Goal: Task Accomplishment & Management: Manage account settings

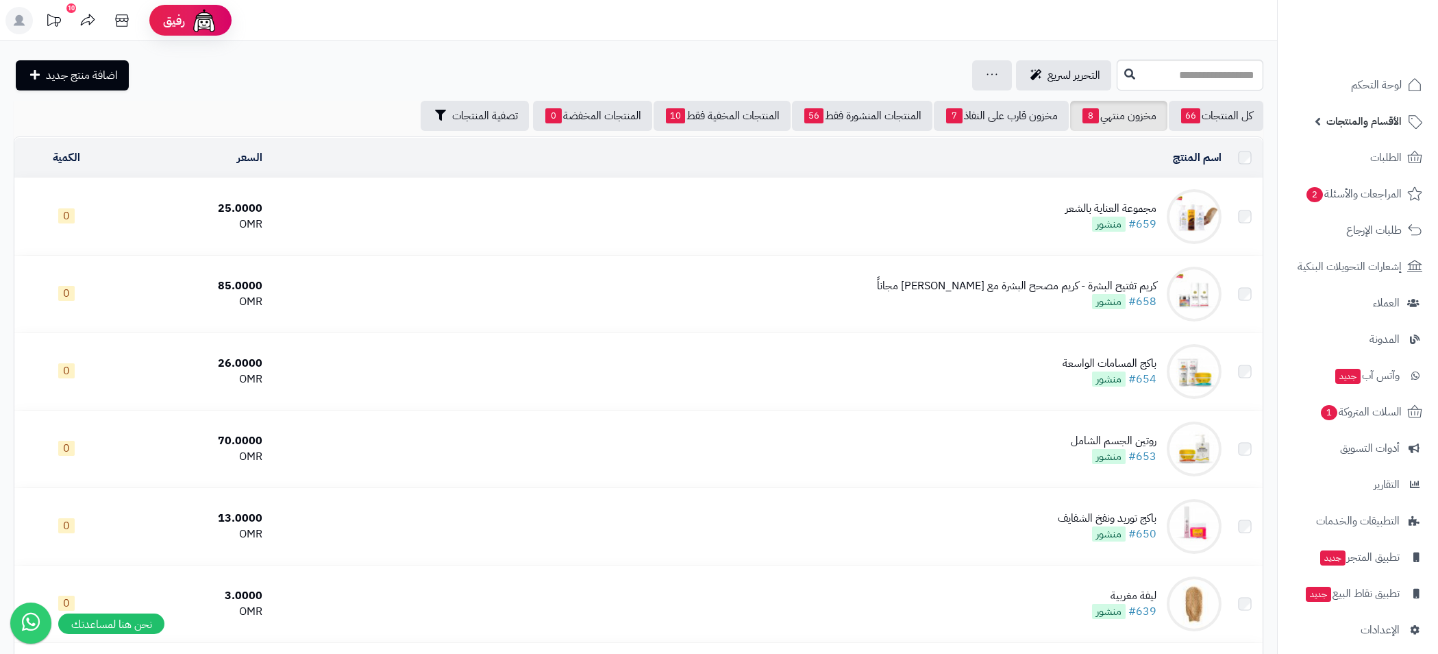
scroll to position [15, 0]
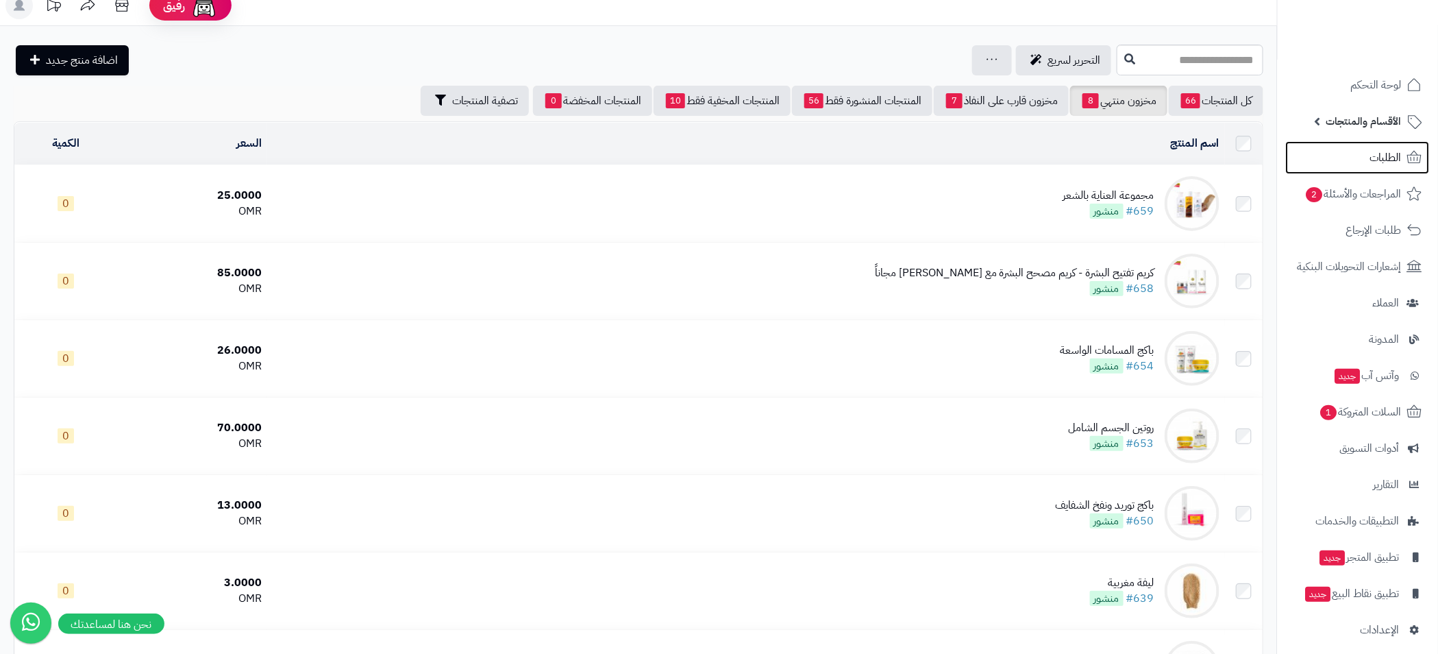
click at [1385, 152] on span "الطلبات" at bounding box center [1386, 157] width 32 height 19
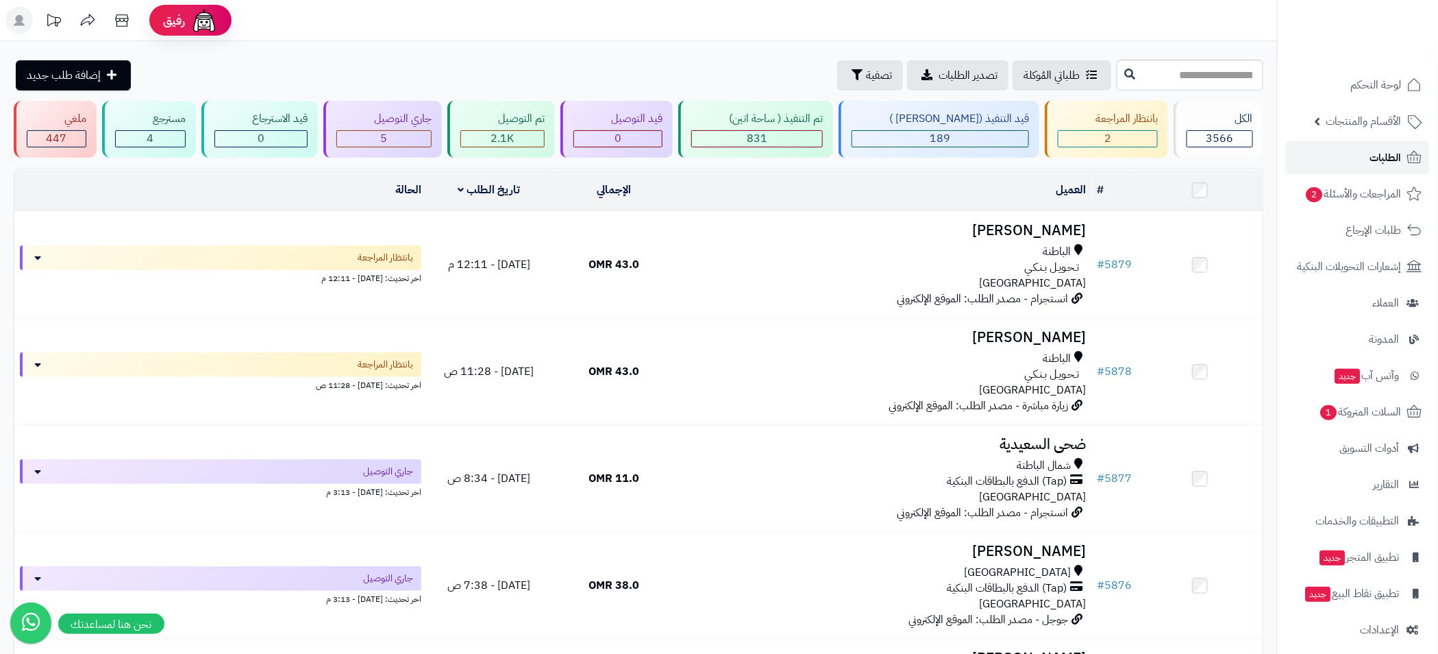
click at [1385, 152] on span "الطلبات" at bounding box center [1386, 157] width 32 height 19
click at [1355, 126] on span "الأقسام والمنتجات" at bounding box center [1364, 121] width 75 height 19
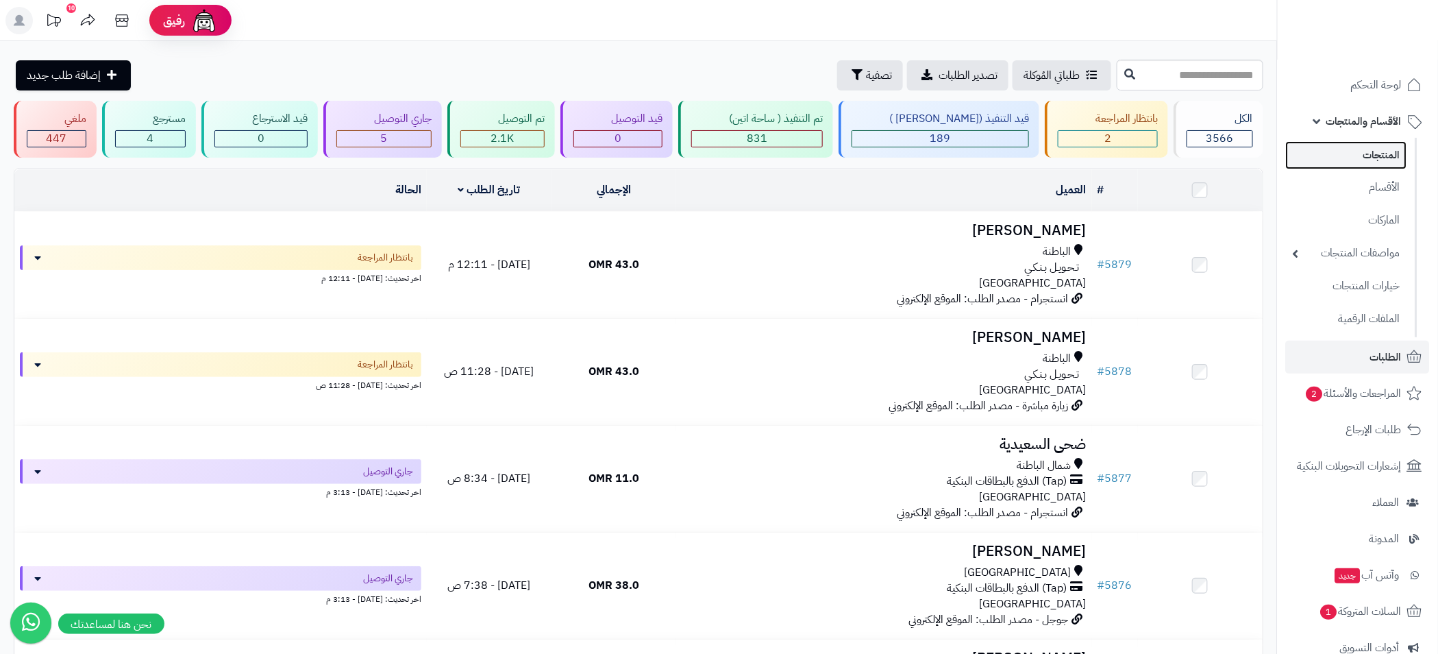
click at [1374, 152] on link "المنتجات" at bounding box center [1346, 155] width 121 height 28
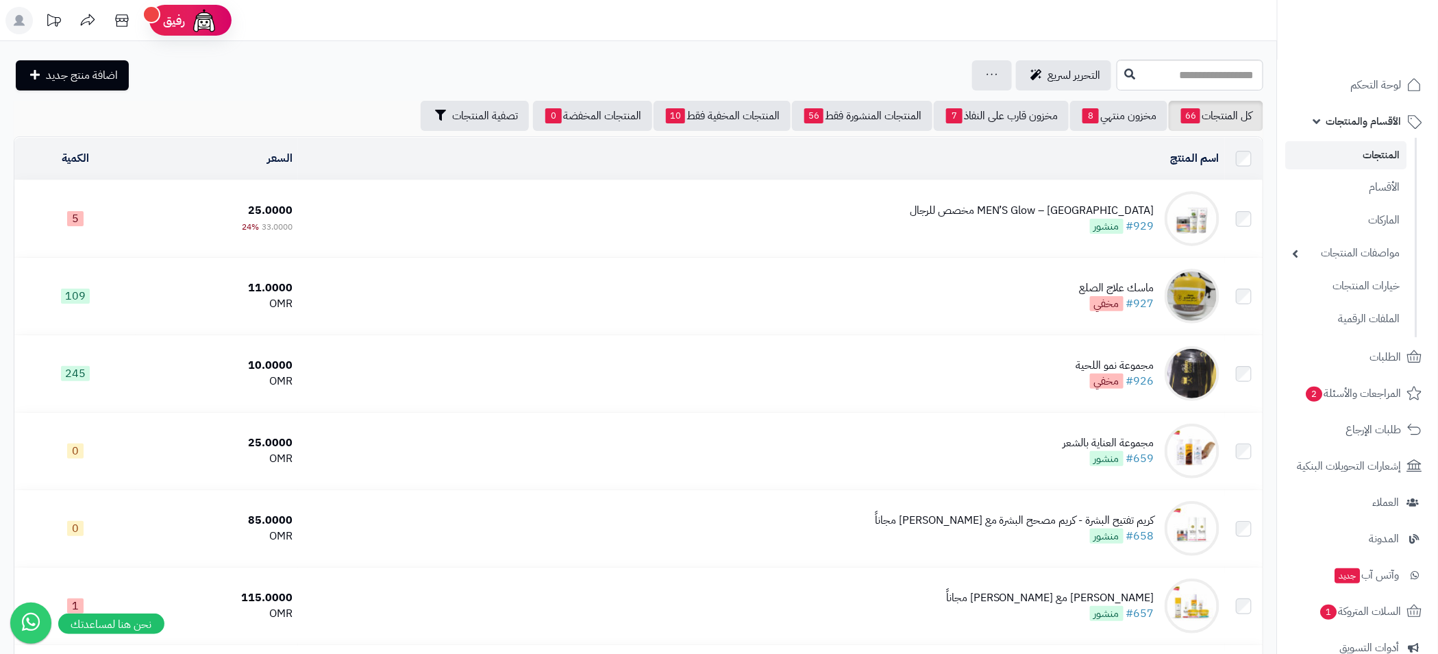
click at [989, 208] on td "MEN’S Glow – باكج مخصص للرجال #929 منشور" at bounding box center [761, 218] width 927 height 77
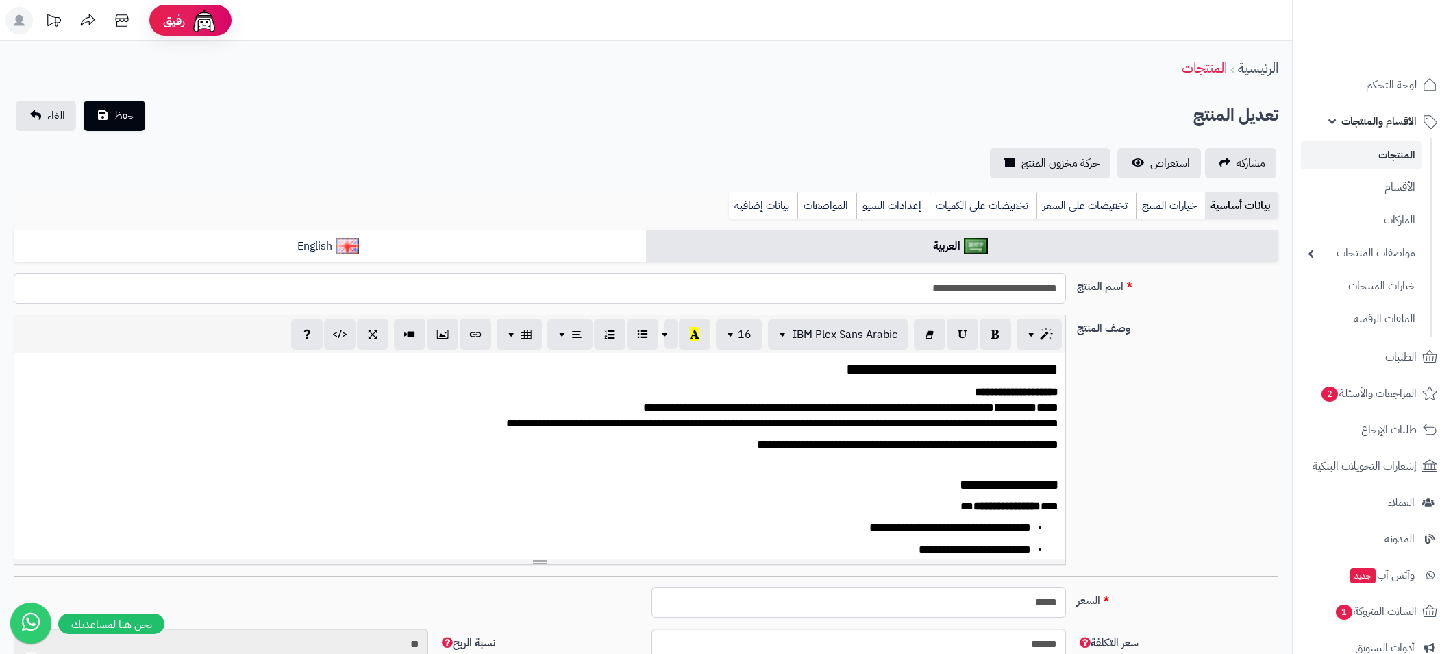
select select
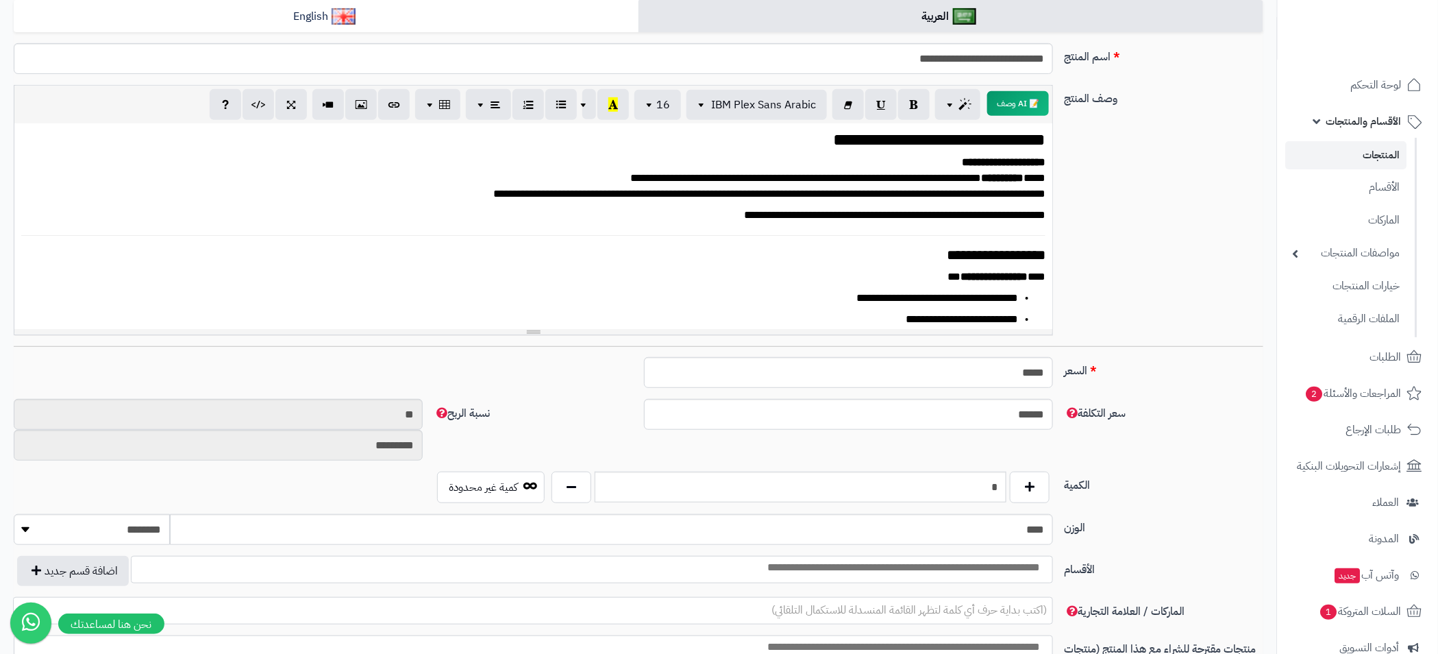
scroll to position [51, 0]
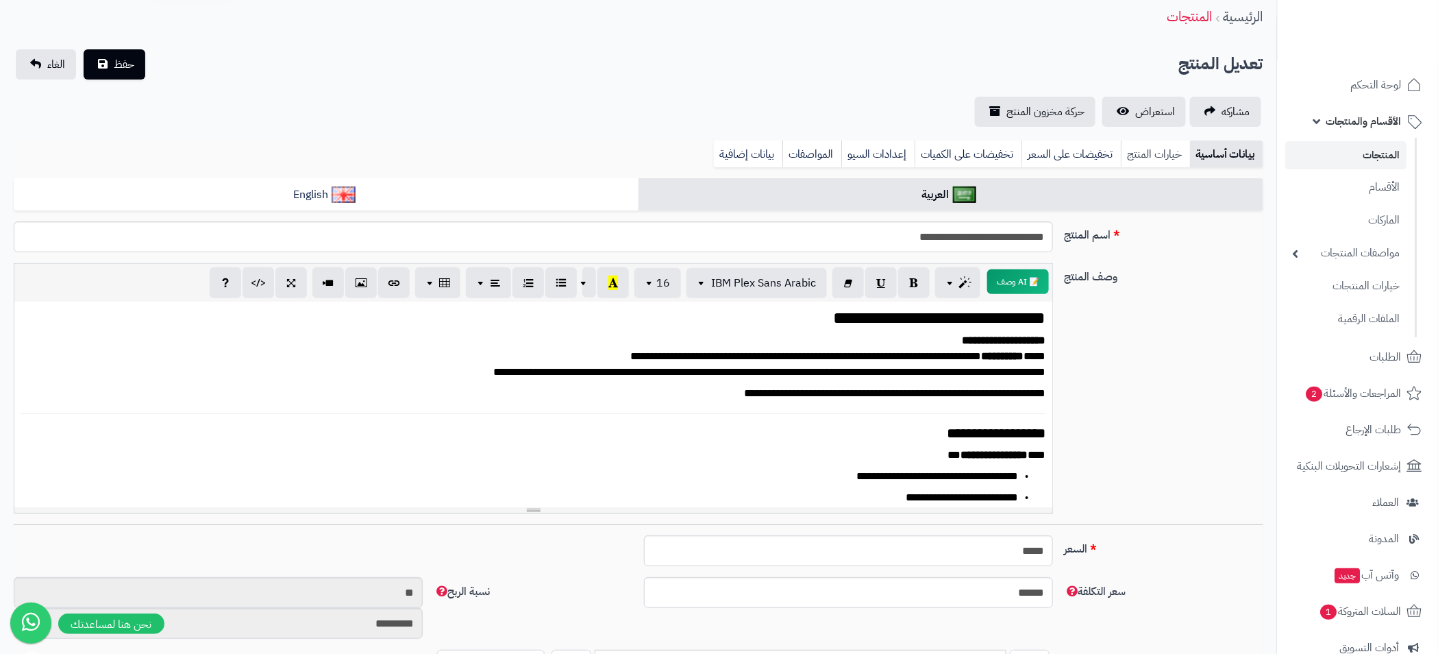
click at [1142, 155] on link "خيارات المنتج" at bounding box center [1155, 153] width 69 height 27
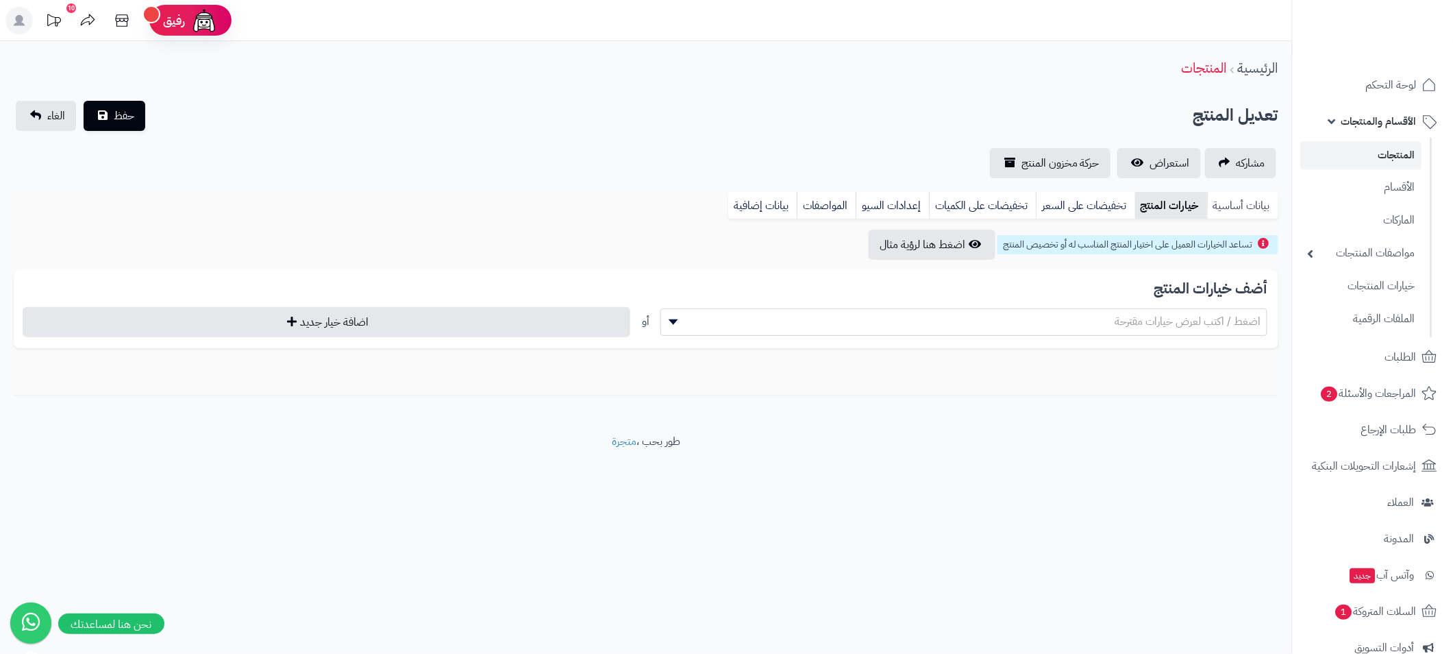
click at [1248, 202] on link "بيانات أساسية" at bounding box center [1242, 205] width 71 height 27
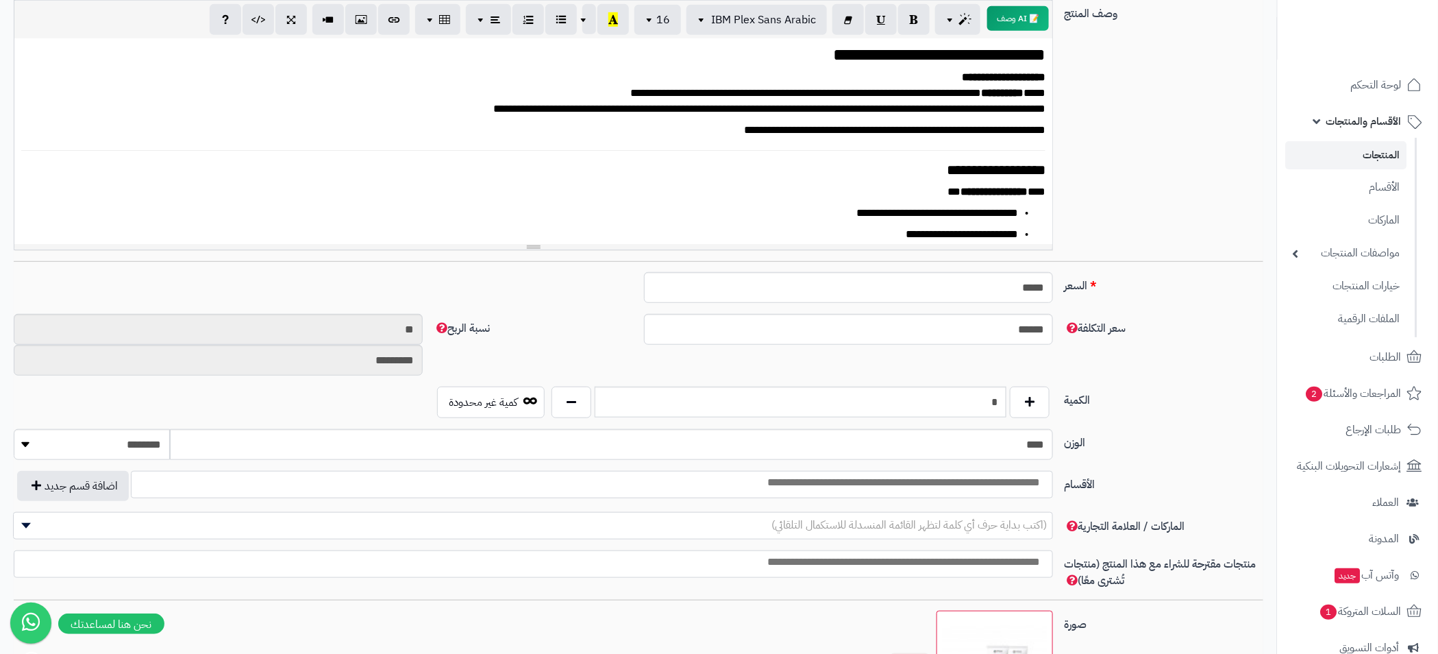
scroll to position [135, 0]
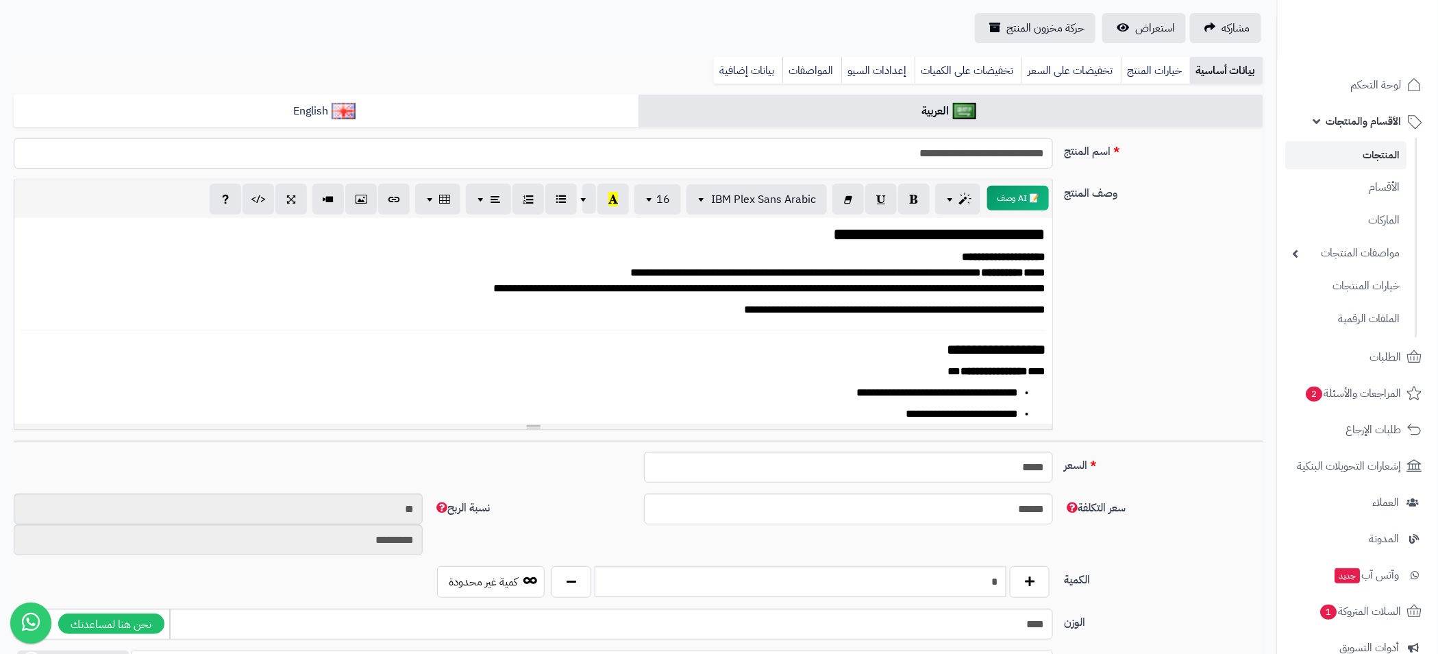
click at [1377, 153] on link "المنتجات" at bounding box center [1346, 155] width 121 height 28
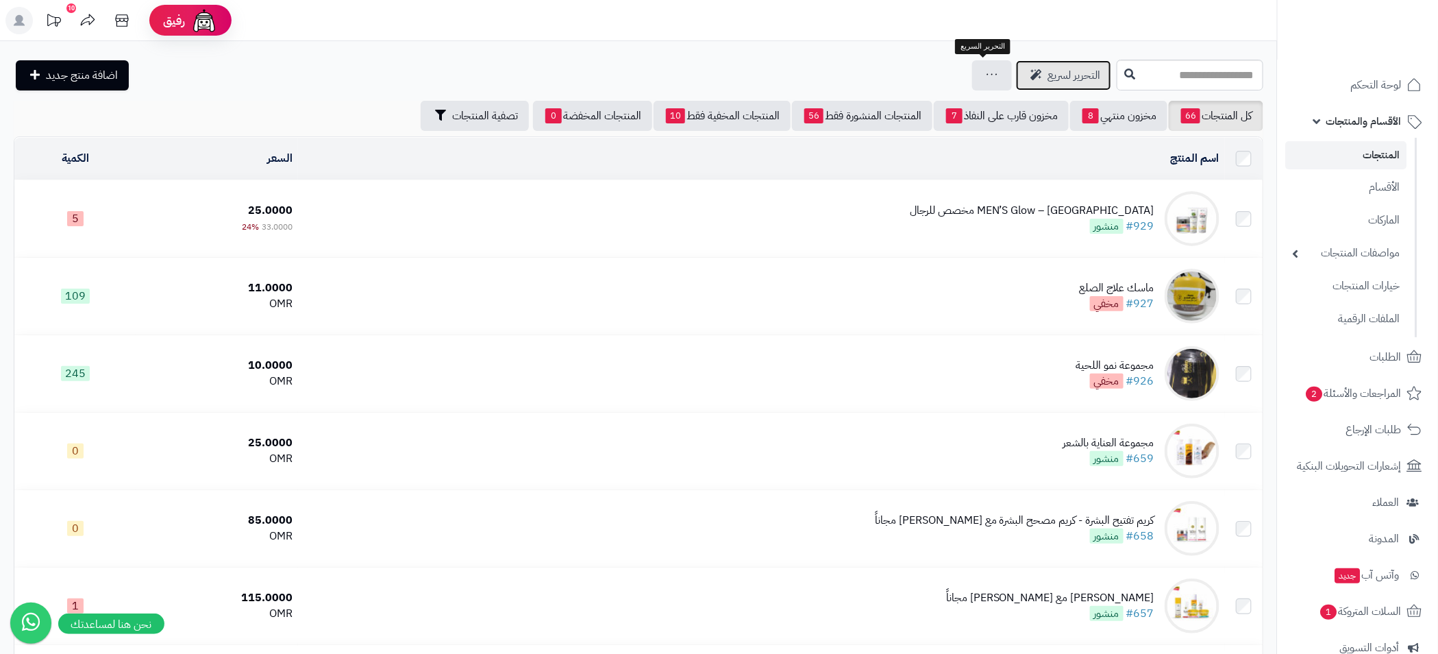
click at [1016, 69] on link "التحرير لسريع" at bounding box center [1063, 75] width 95 height 30
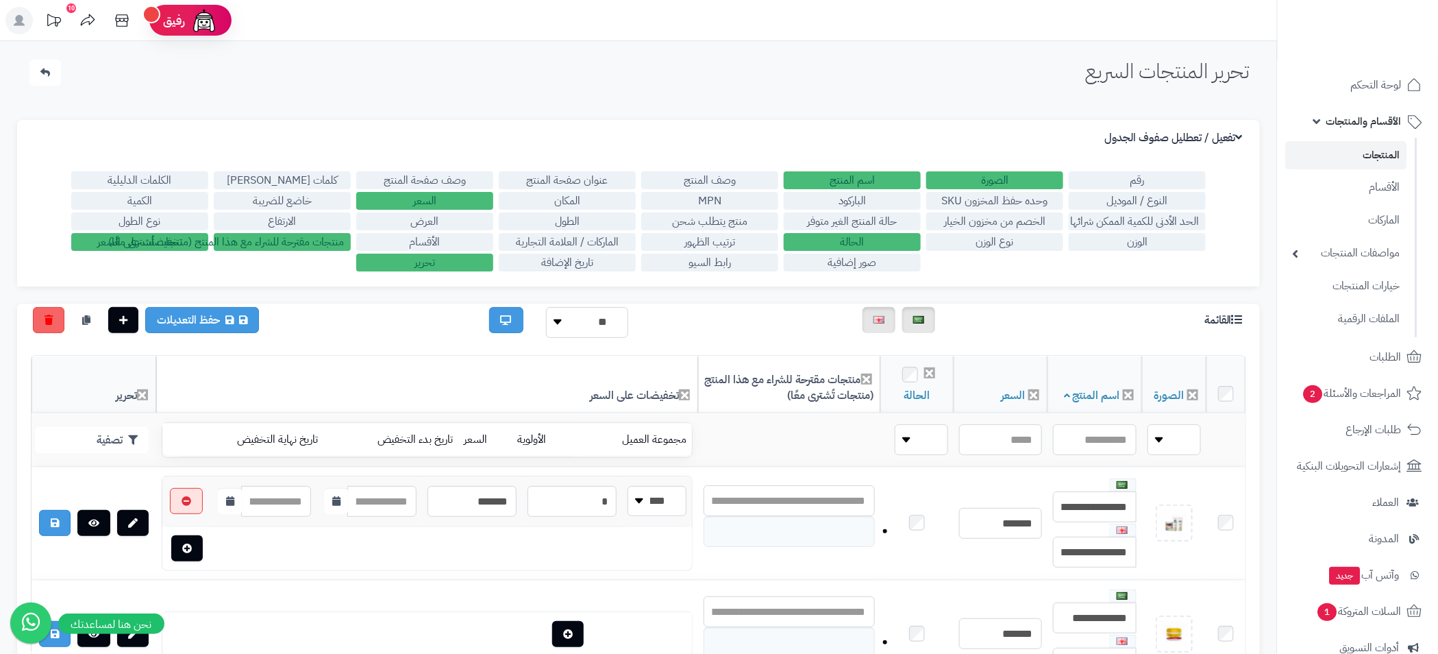
click at [983, 198] on label "وحده حفظ المخزون SKU" at bounding box center [994, 201] width 137 height 18
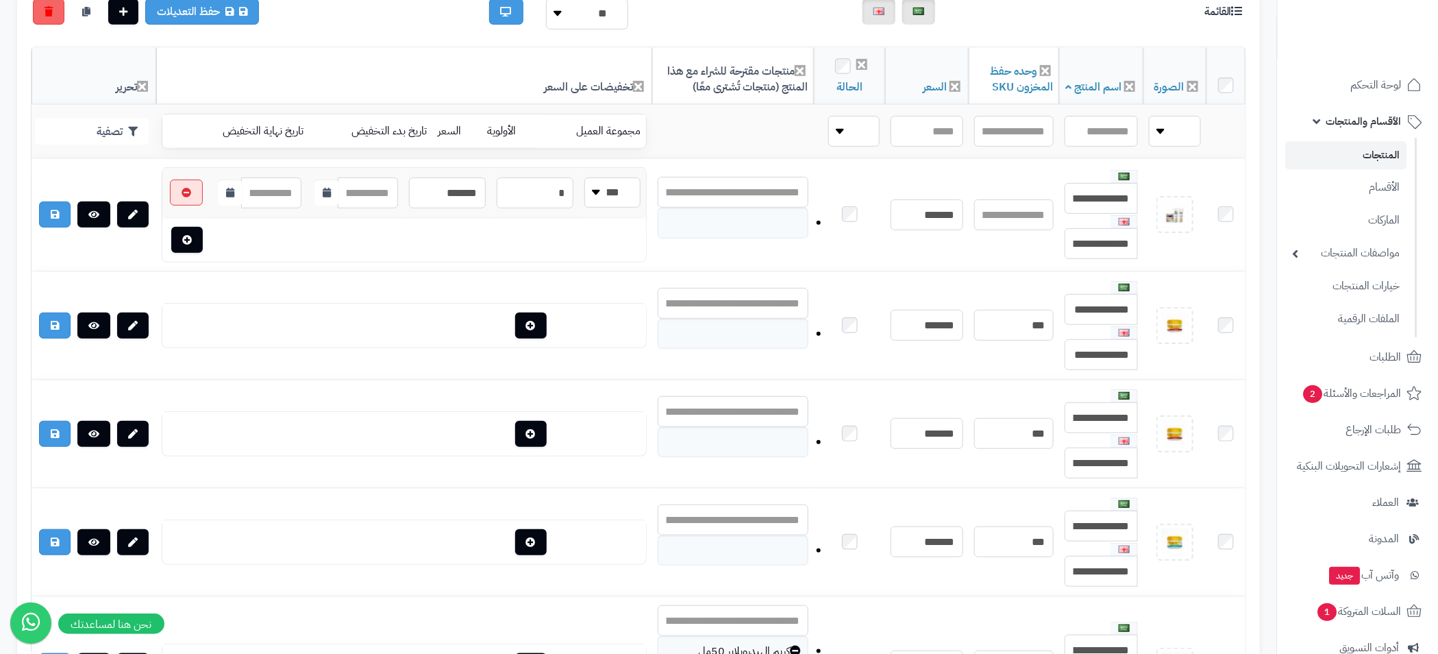
scroll to position [308, 0]
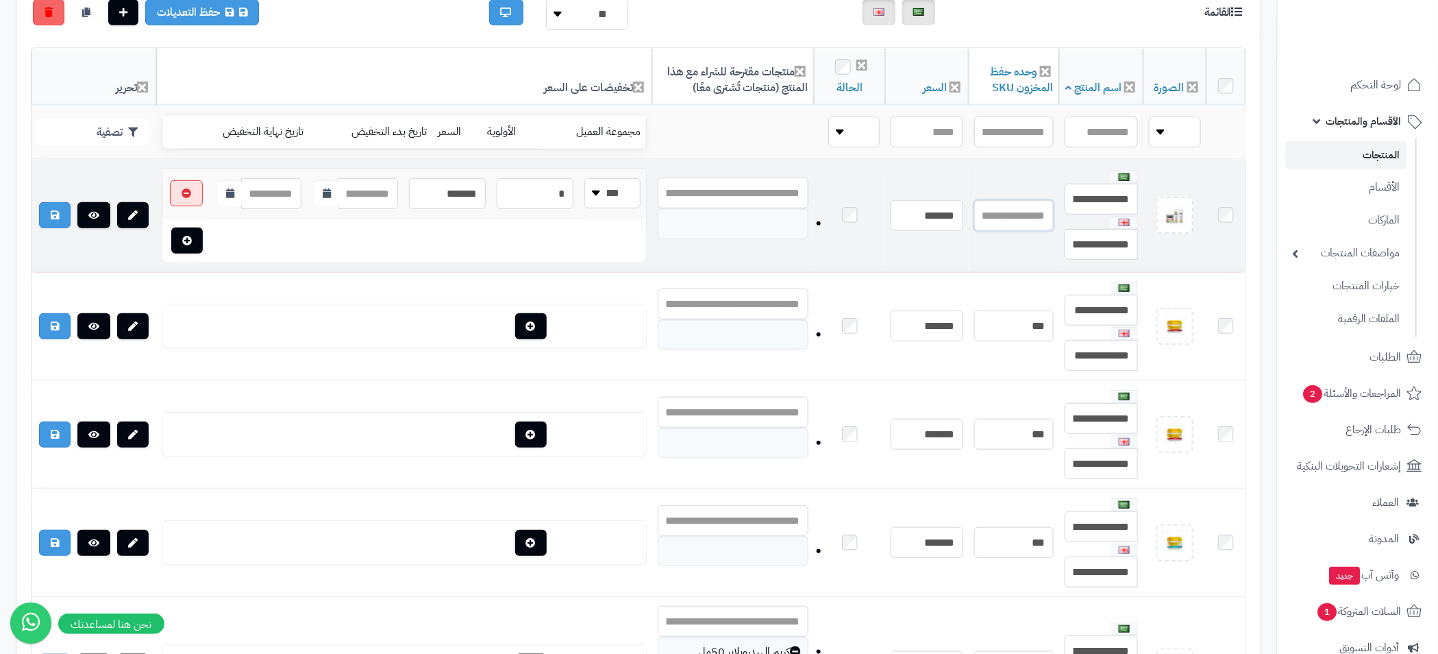
click at [1020, 222] on input "text" at bounding box center [1013, 215] width 79 height 31
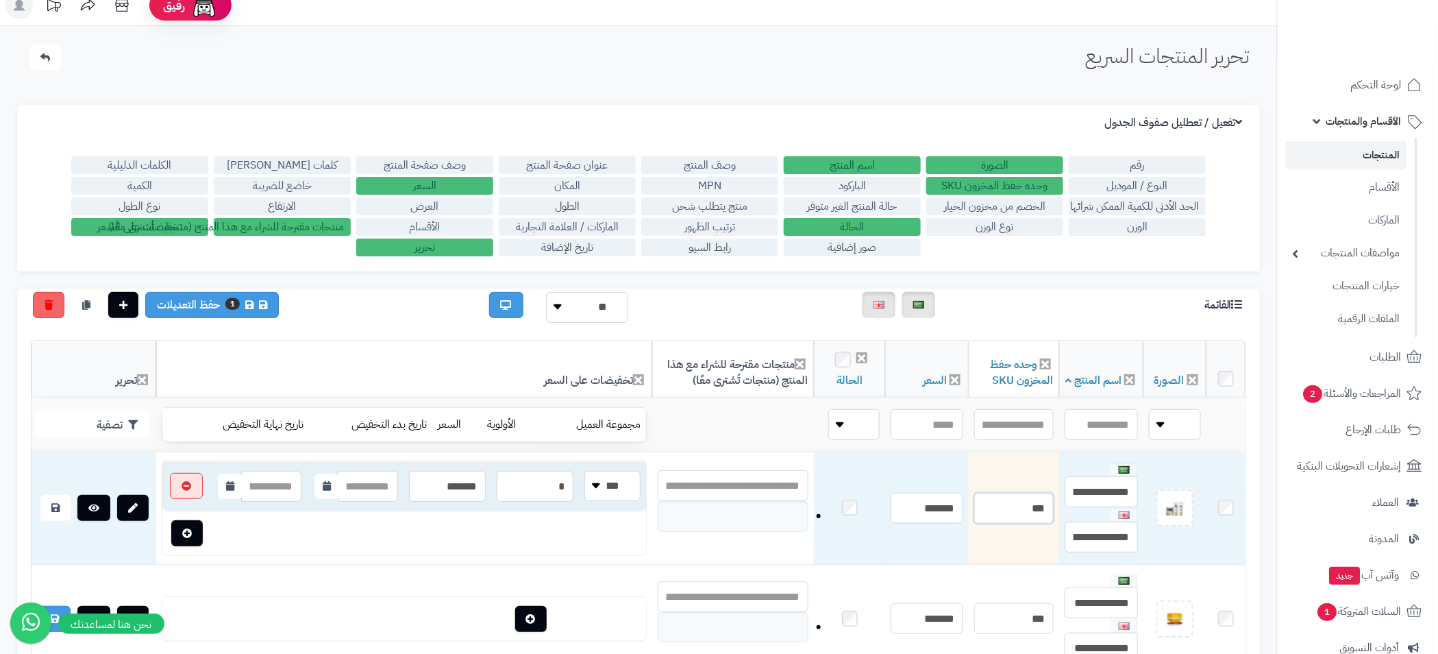
scroll to position [0, 0]
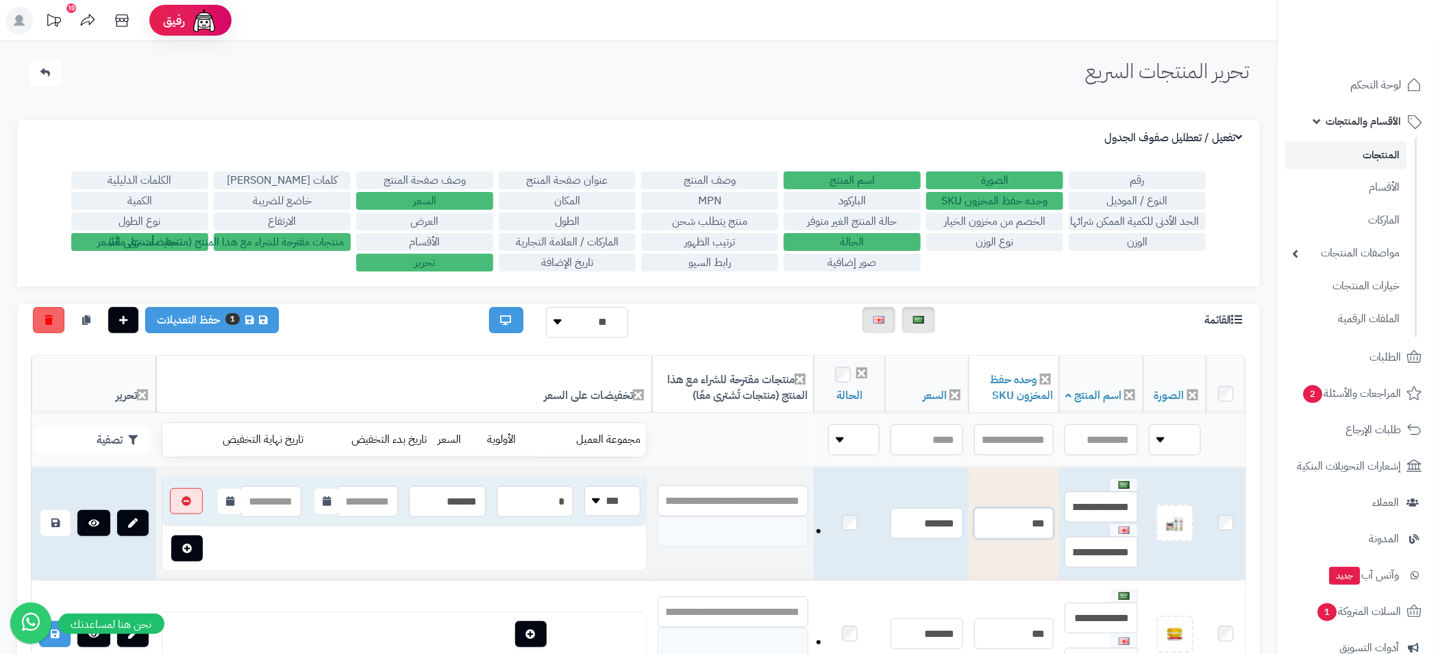
click at [1022, 526] on input "***" at bounding box center [1013, 523] width 79 height 31
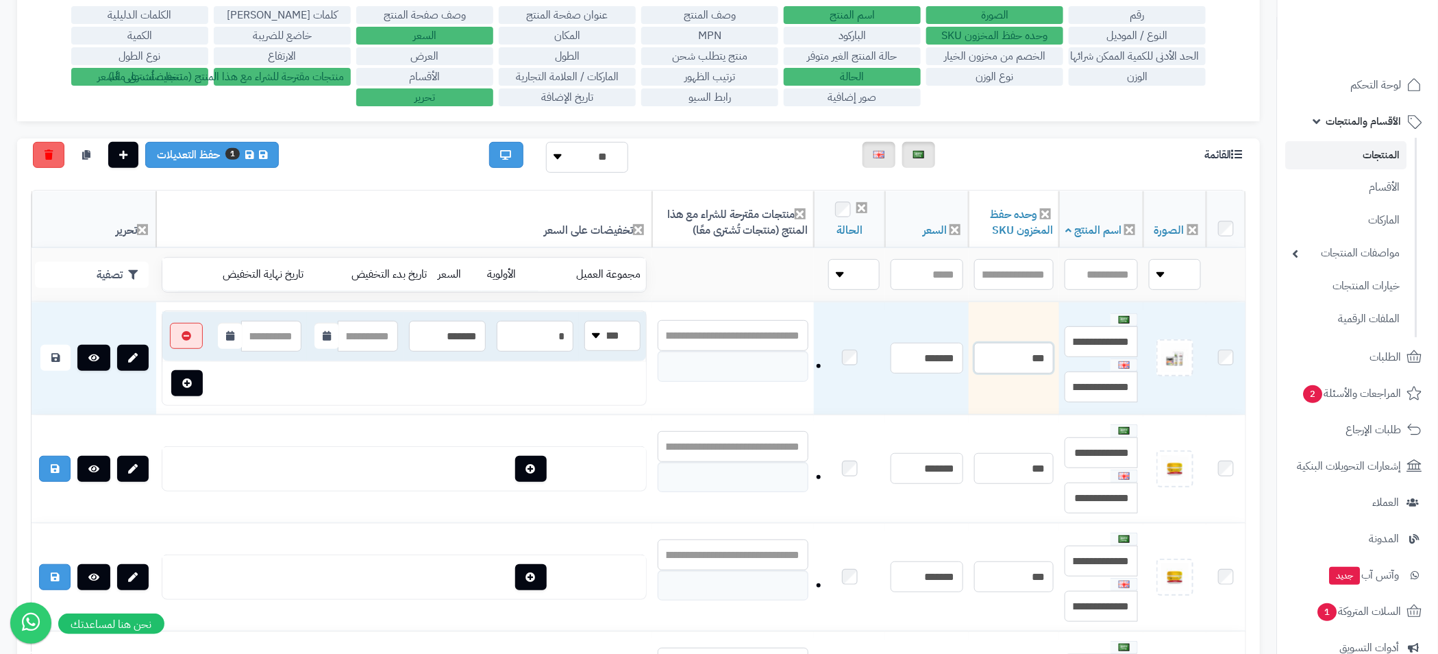
scroll to position [223, 0]
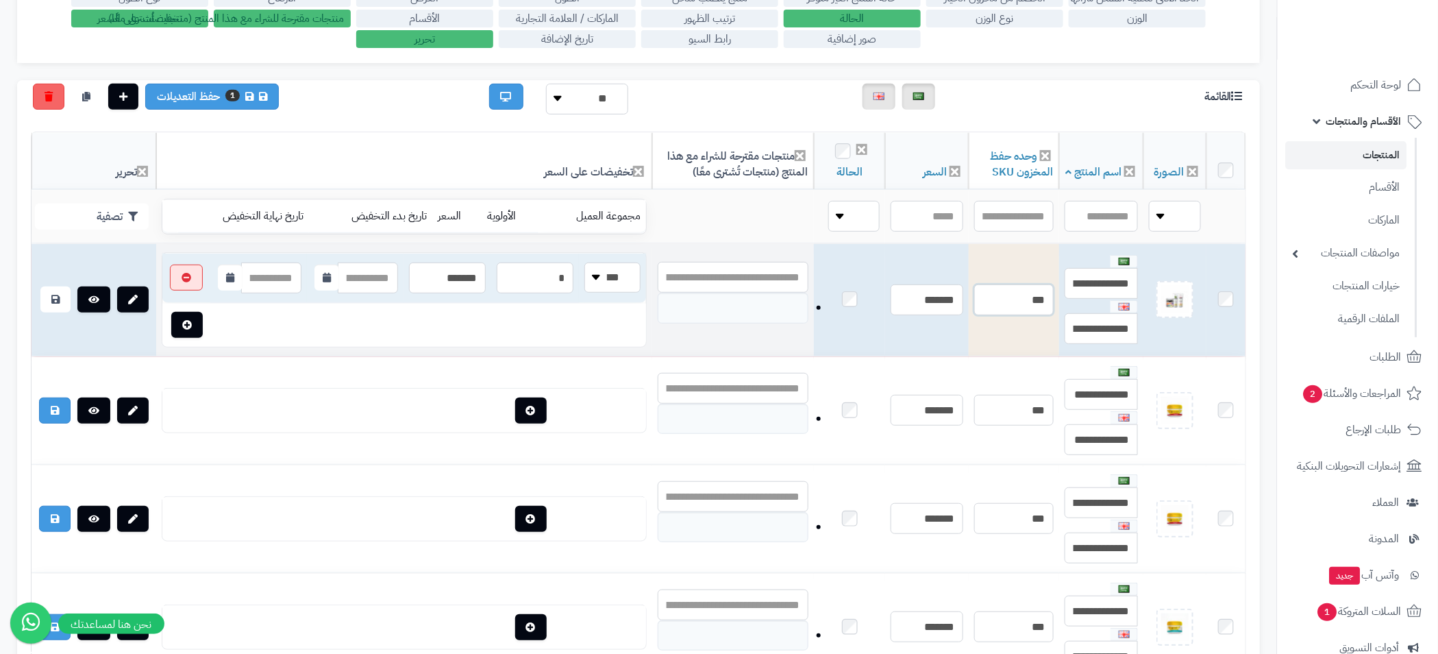
click at [1035, 302] on input "***" at bounding box center [1013, 299] width 79 height 31
click at [1034, 302] on input "***" at bounding box center [1013, 299] width 79 height 31
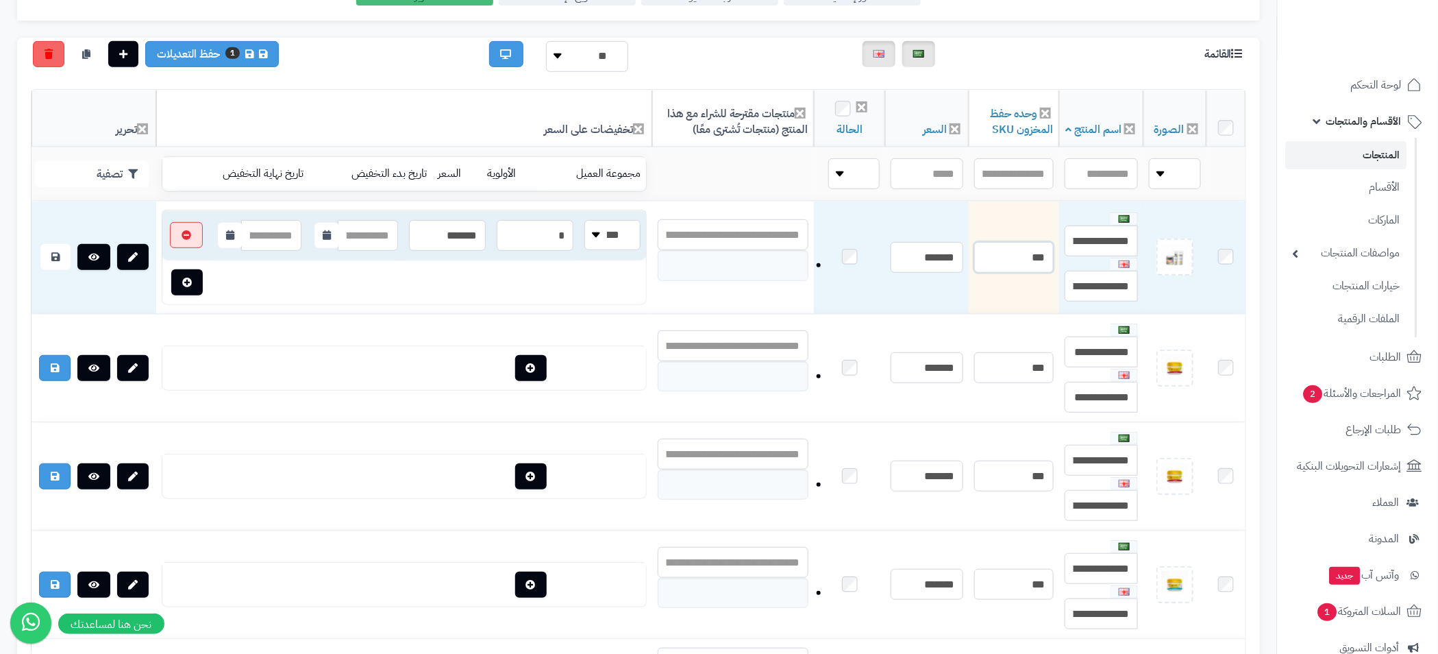
scroll to position [247, 0]
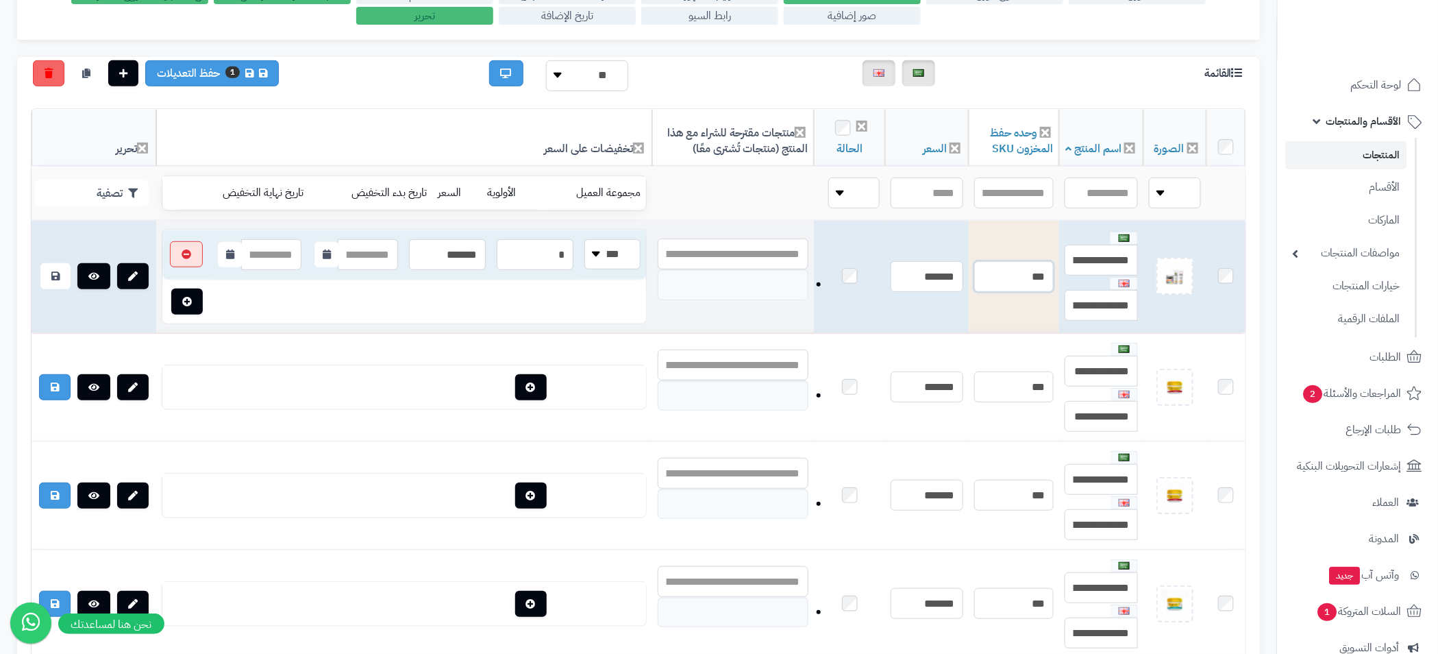
click at [1033, 282] on input "***" at bounding box center [1013, 276] width 79 height 31
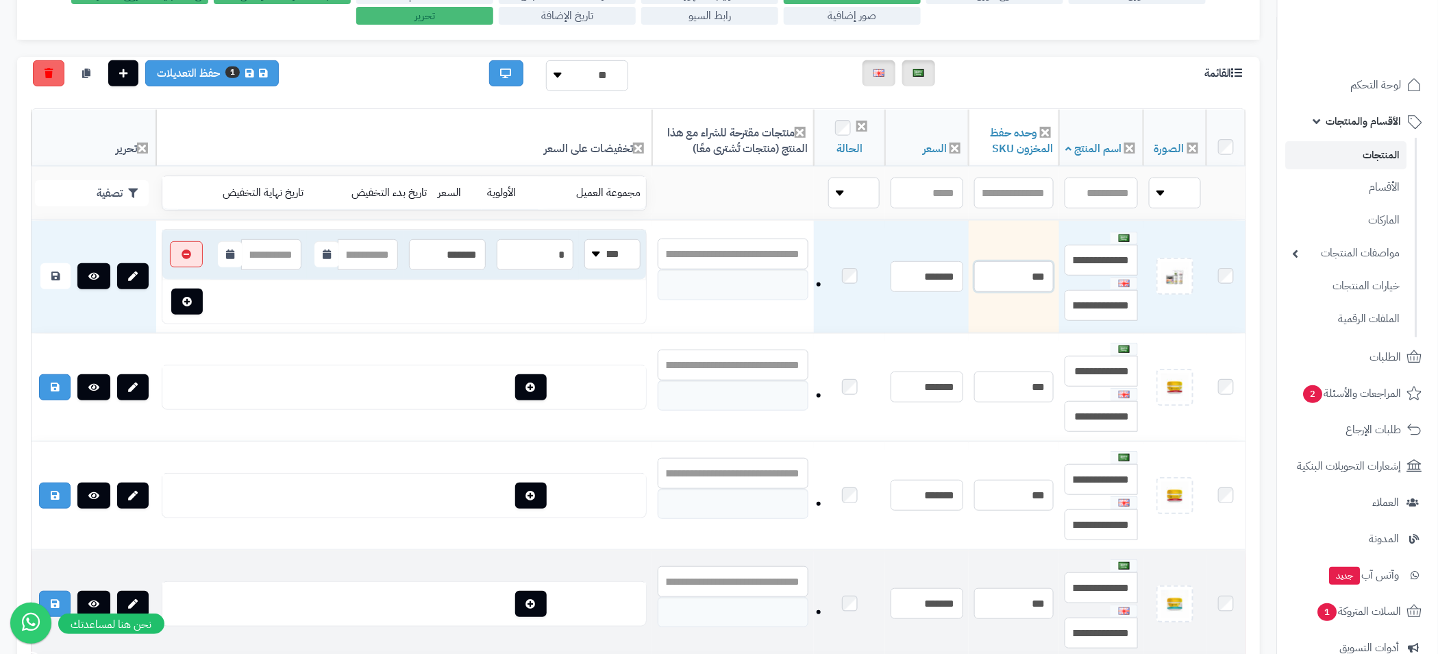
type input "***"
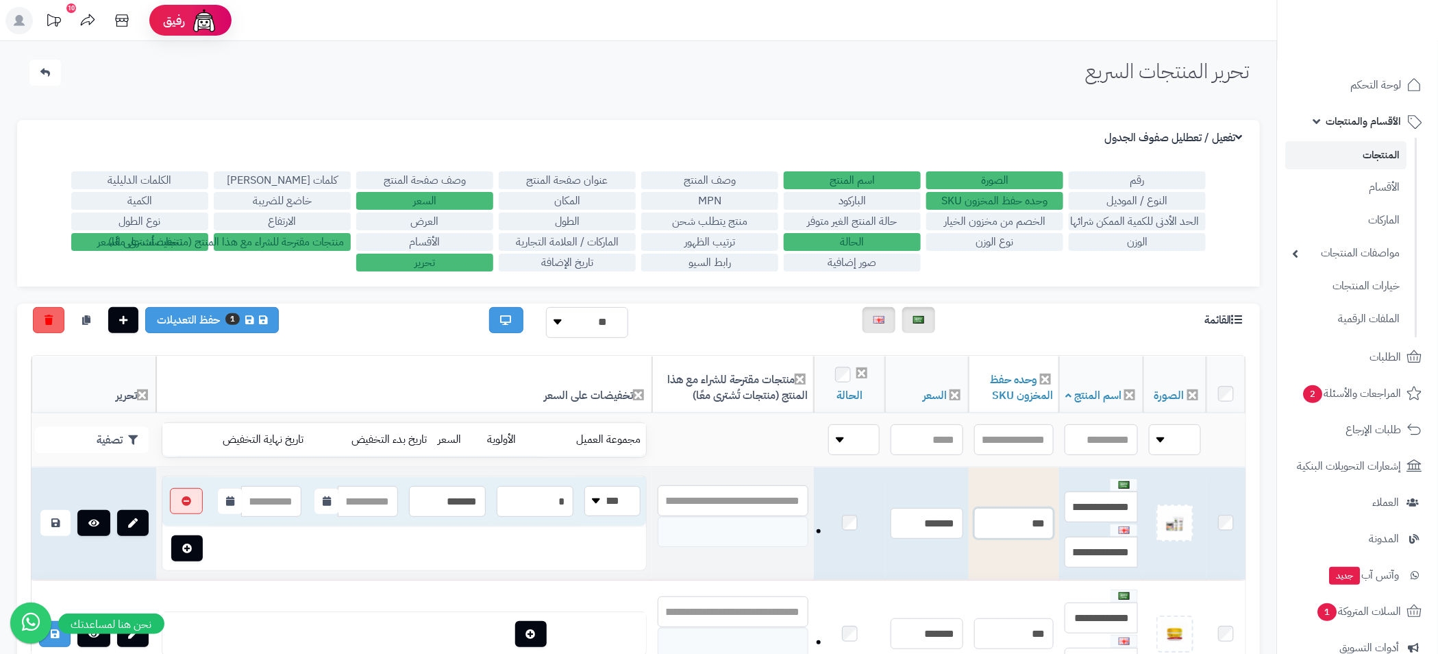
scroll to position [308, 0]
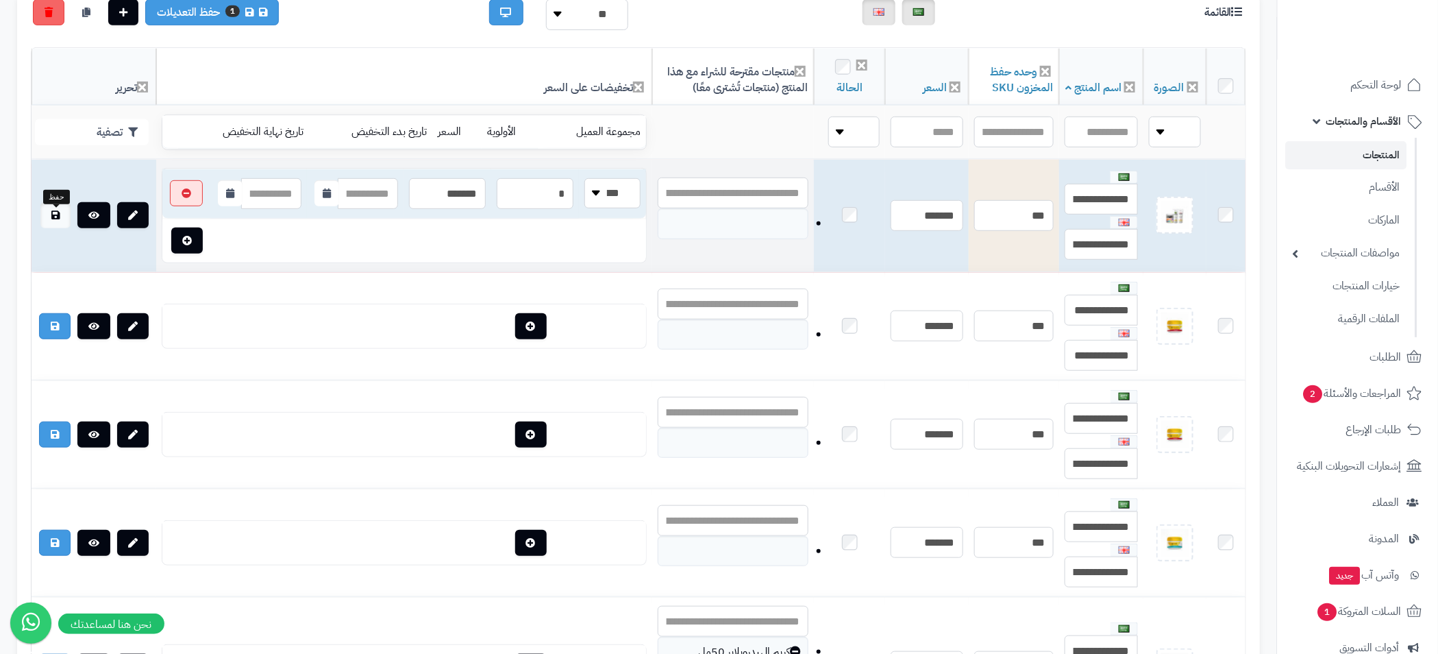
click at [47, 220] on link at bounding box center [55, 215] width 30 height 26
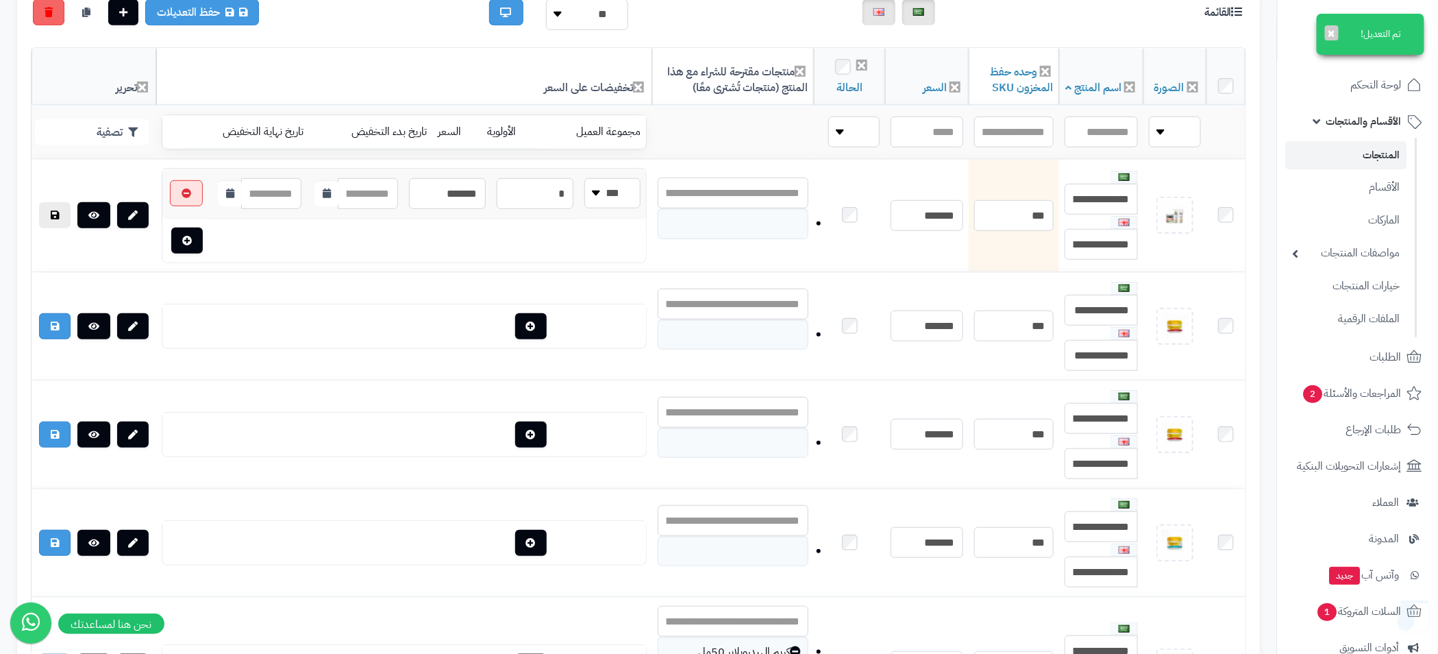
scroll to position [0, 0]
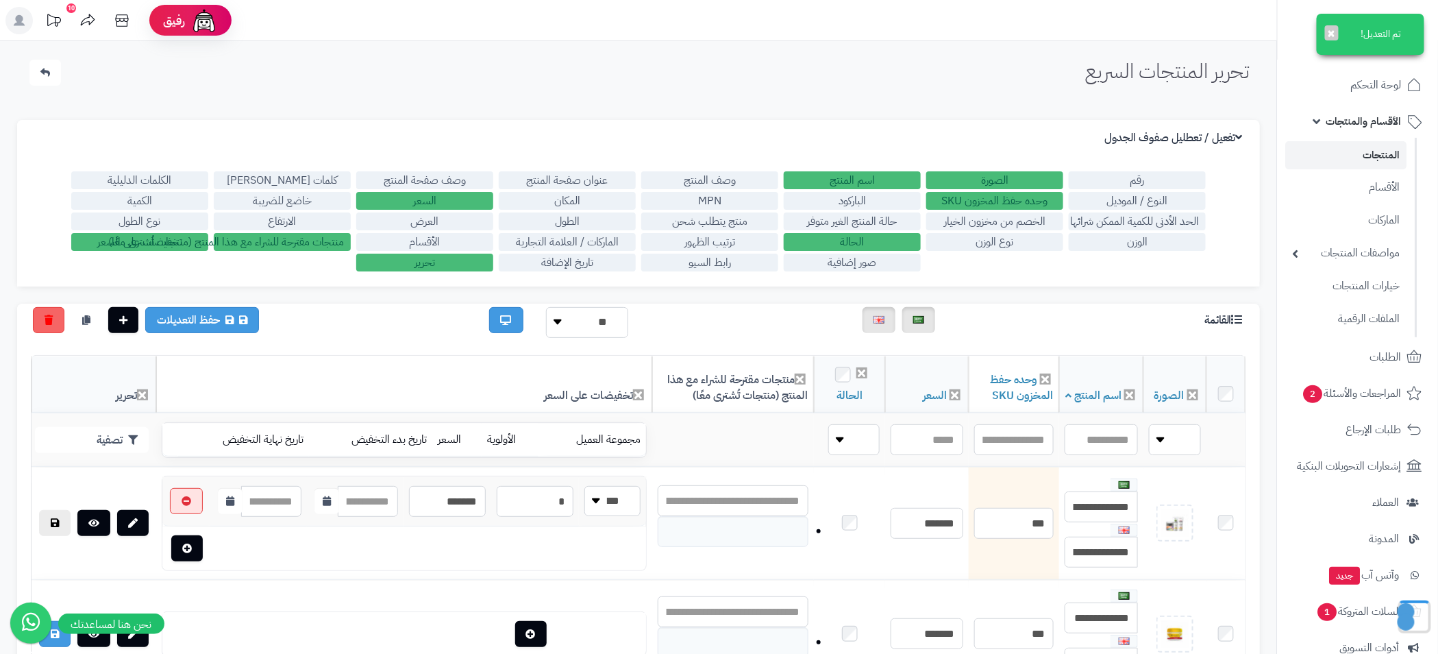
click at [1335, 122] on span "الأقسام والمنتجات" at bounding box center [1364, 121] width 75 height 19
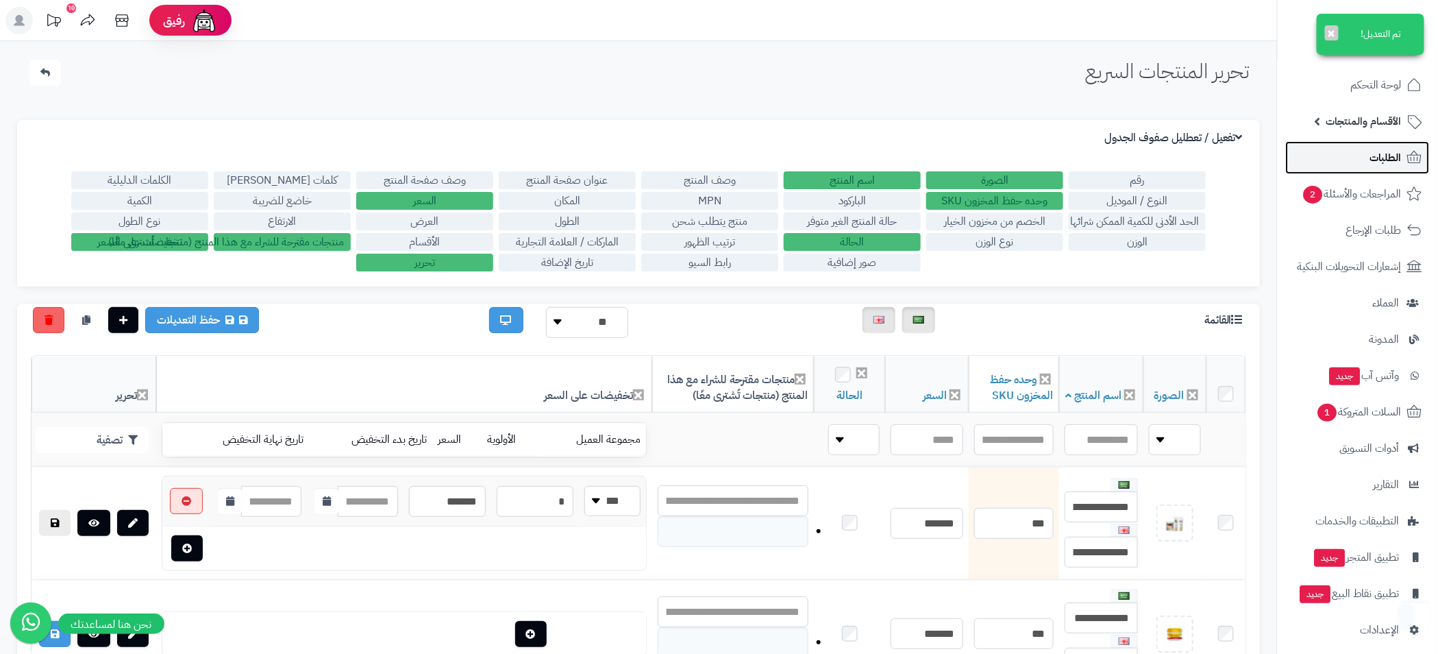
click at [1378, 160] on span "الطلبات" at bounding box center [1386, 157] width 32 height 19
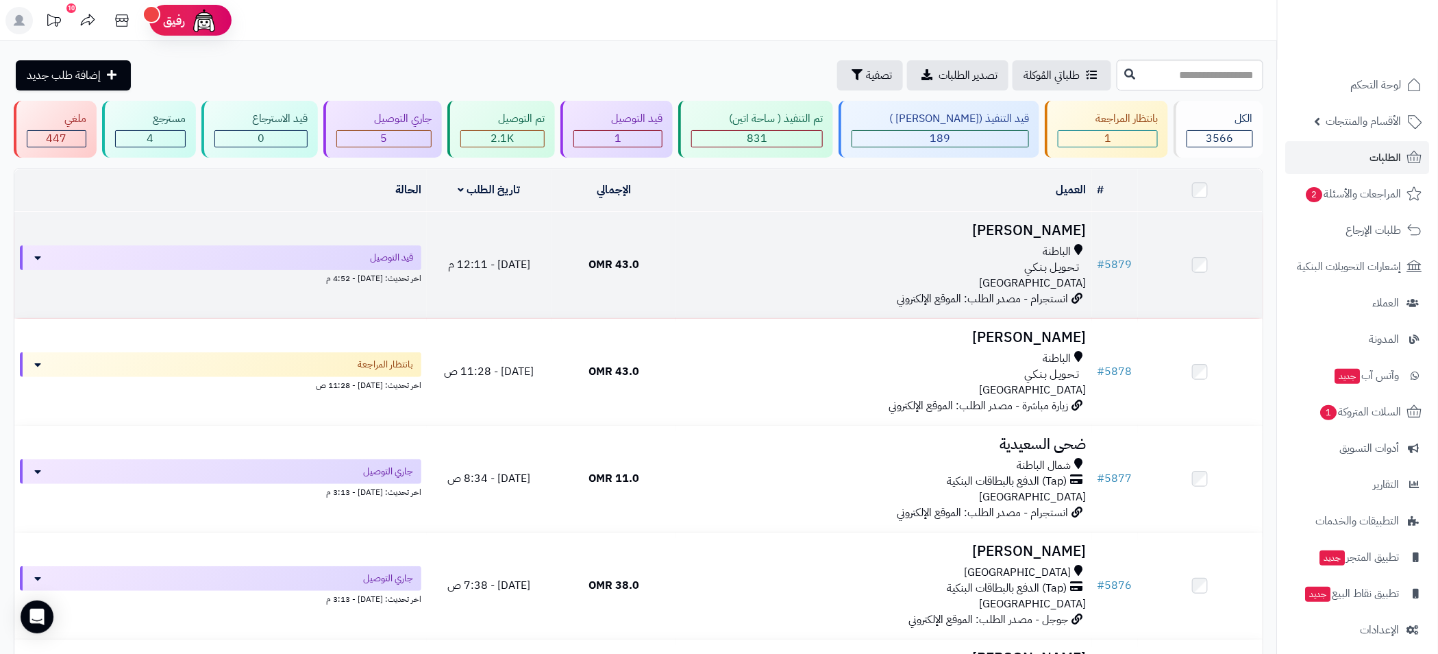
click at [854, 271] on div "تـحـويـل بـنـكـي" at bounding box center [884, 268] width 405 height 16
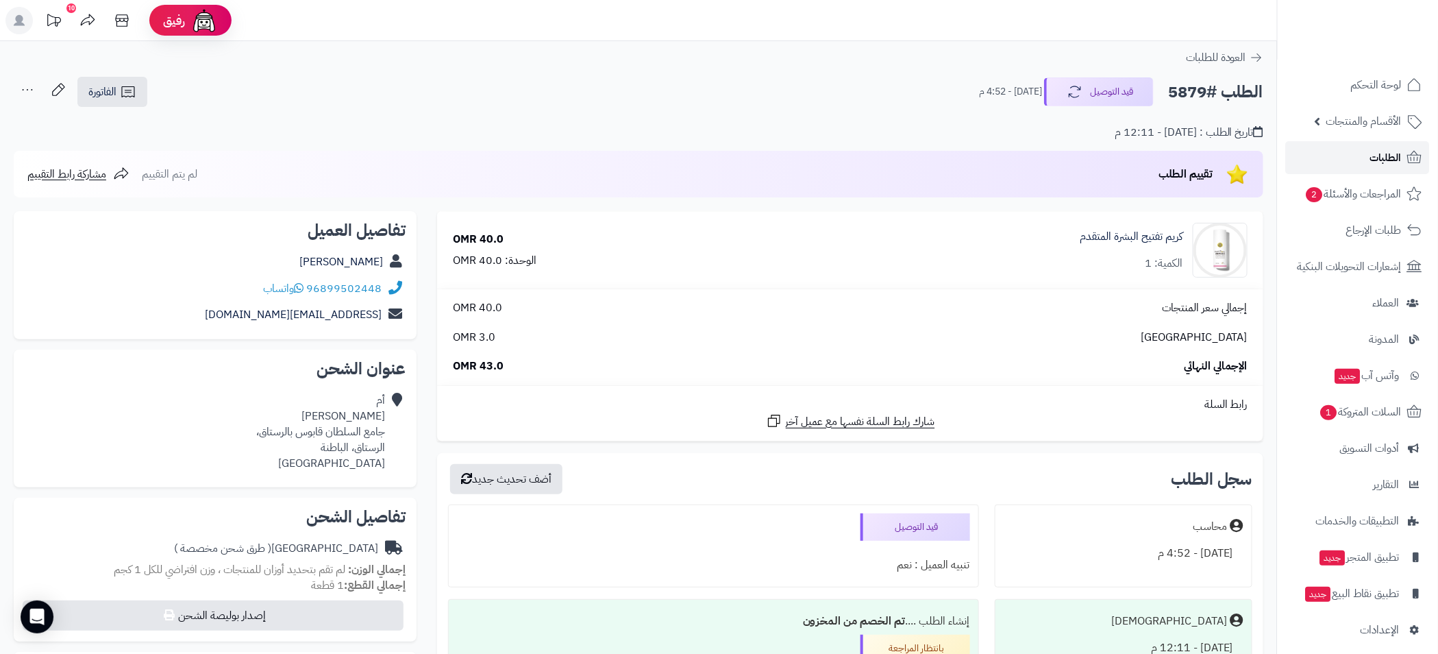
click at [1389, 156] on span "الطلبات" at bounding box center [1386, 157] width 32 height 19
